Goal: Navigation & Orientation: Find specific page/section

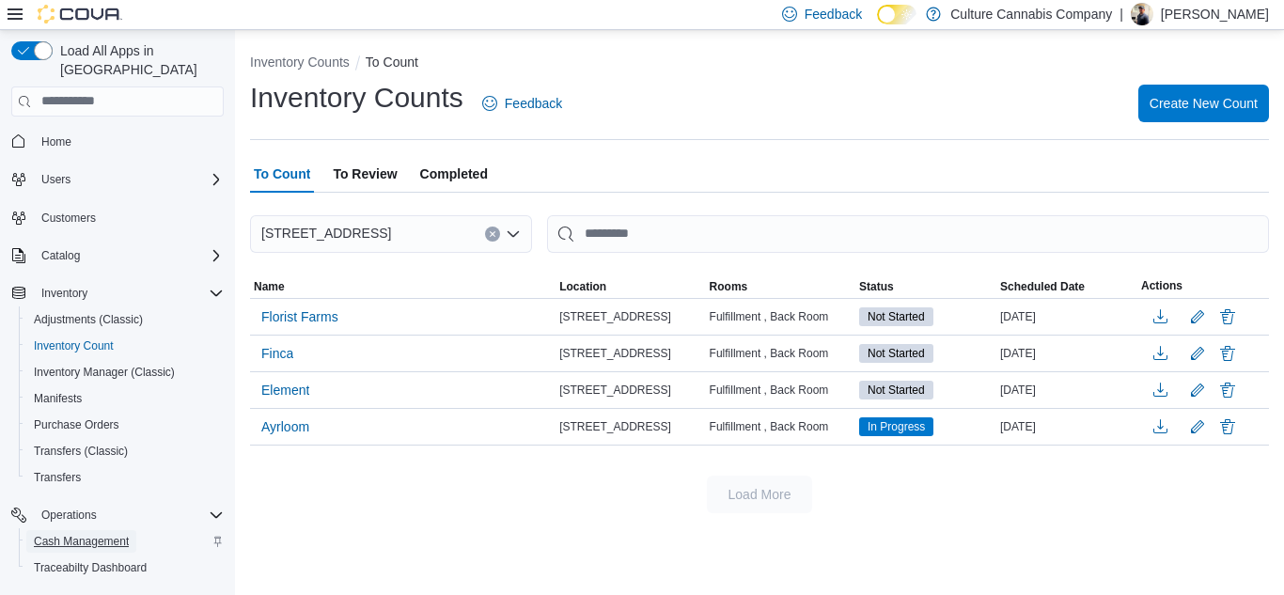
click at [68, 534] on span "Cash Management" at bounding box center [81, 541] width 95 height 15
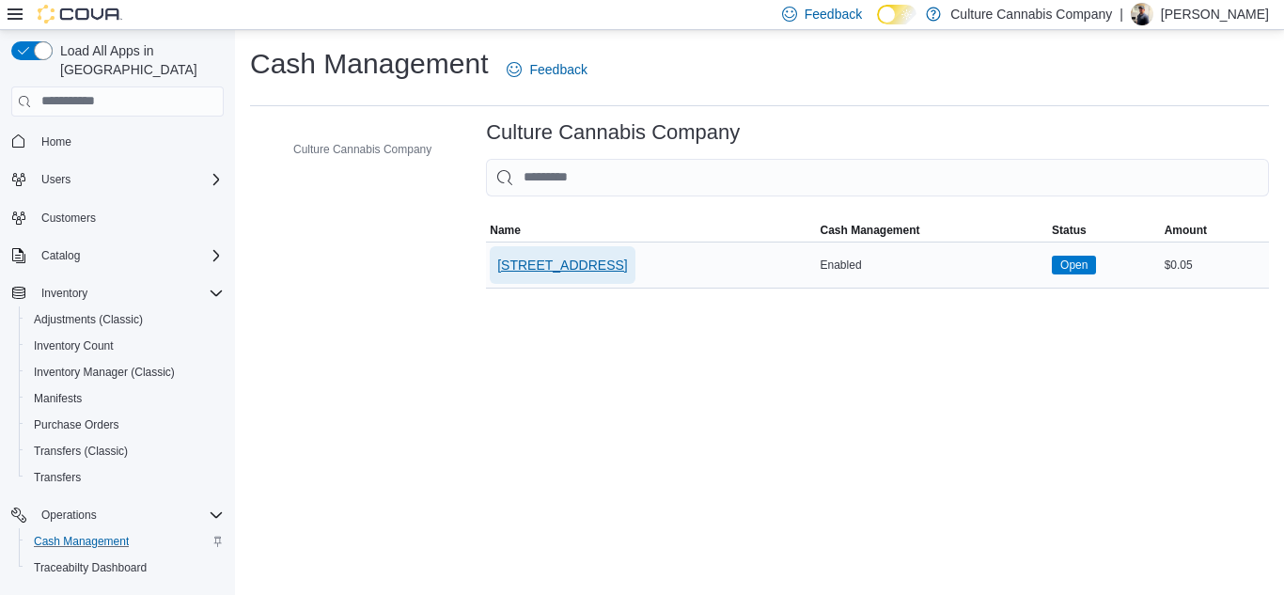
click at [627, 266] on span "[STREET_ADDRESS]" at bounding box center [562, 265] width 130 height 19
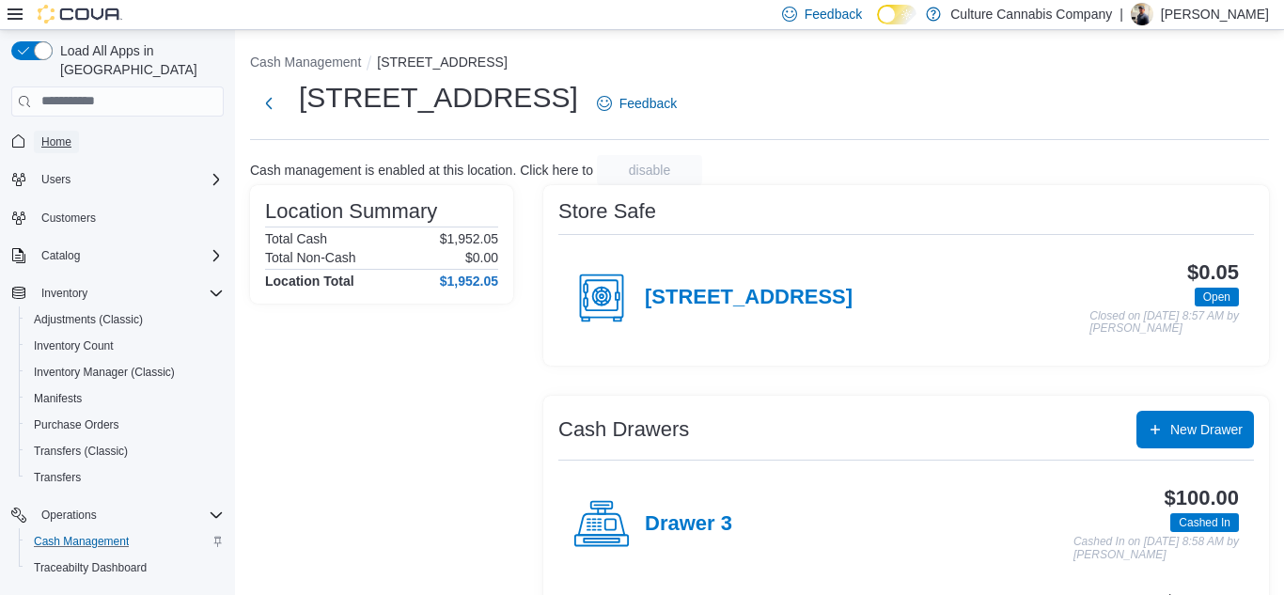
click at [60, 134] on span "Home" at bounding box center [56, 141] width 30 height 15
